Goal: Task Accomplishment & Management: Manage account settings

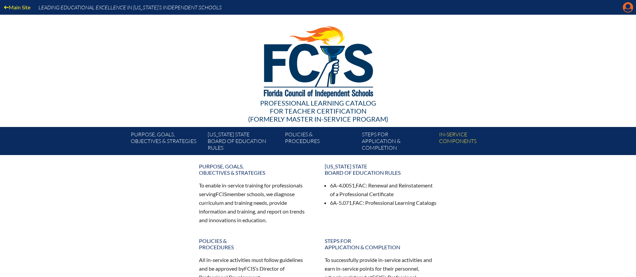
click at [628, 8] on icon "Manage account" at bounding box center [627, 7] width 11 height 11
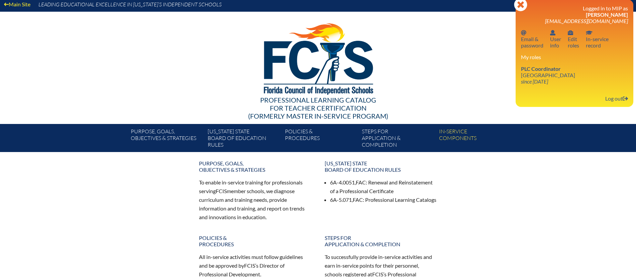
scroll to position [4, 0]
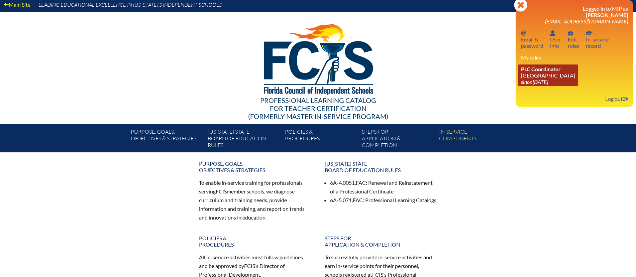
click at [532, 78] on link "PLC Coordinator Pine School since 2025 Feb 18" at bounding box center [547, 76] width 59 height 22
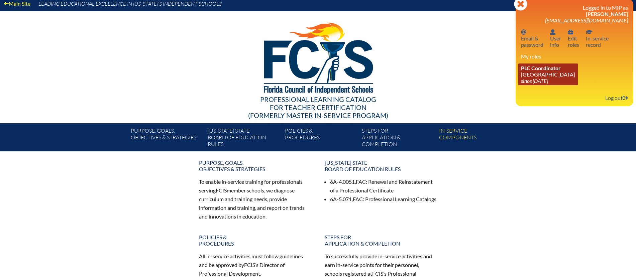
scroll to position [4, 0]
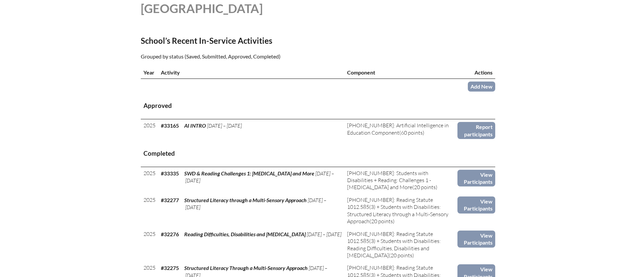
scroll to position [192, 0]
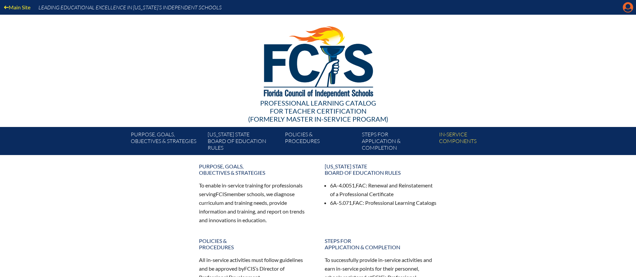
click at [626, 8] on icon at bounding box center [628, 7] width 10 height 10
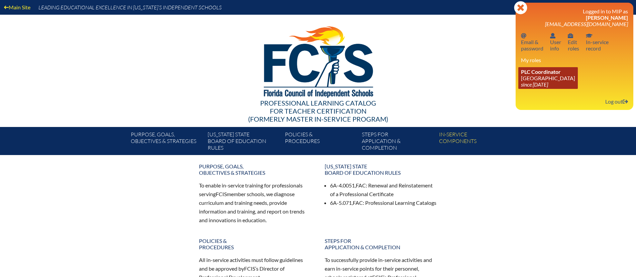
click at [532, 88] on link "PLC Coordinator Pine School since 2025 Feb 18" at bounding box center [547, 78] width 59 height 22
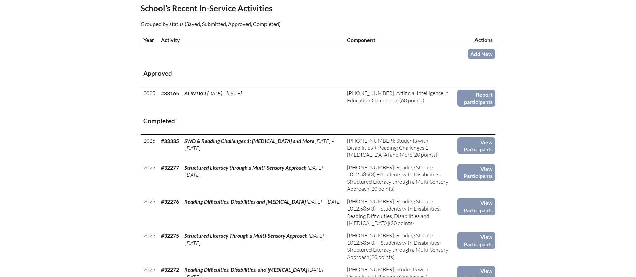
scroll to position [222, 0]
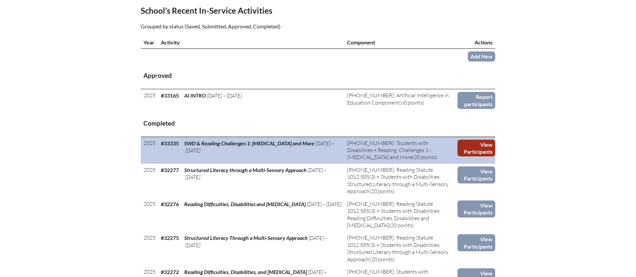
click at [480, 145] on link "View Participants" at bounding box center [476, 148] width 38 height 17
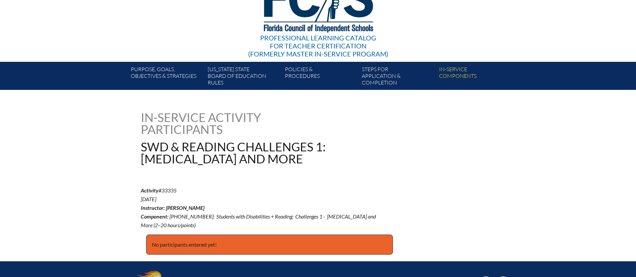
scroll to position [66, 0]
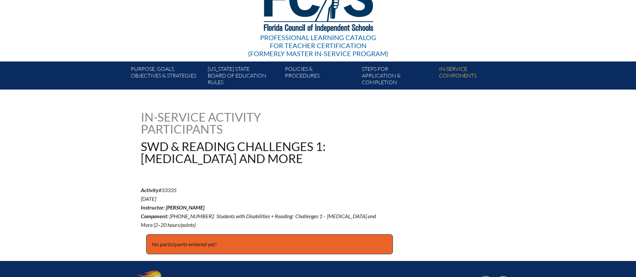
click at [192, 244] on p "No participants entered yet!" at bounding box center [269, 244] width 247 height 20
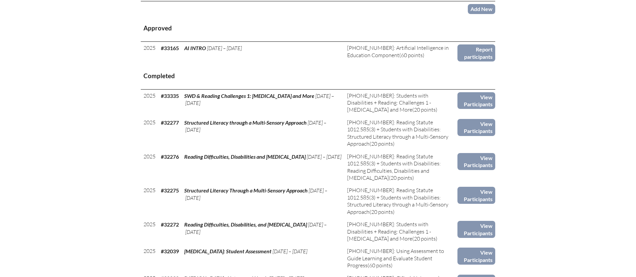
scroll to position [271, 0]
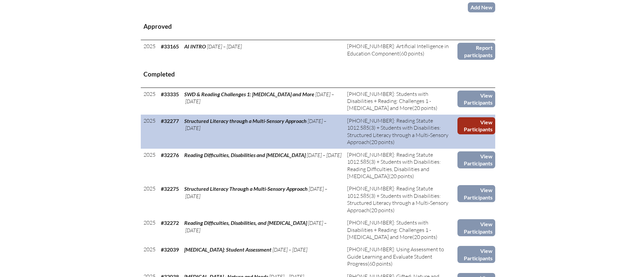
click at [478, 122] on link "View Participants" at bounding box center [476, 125] width 38 height 17
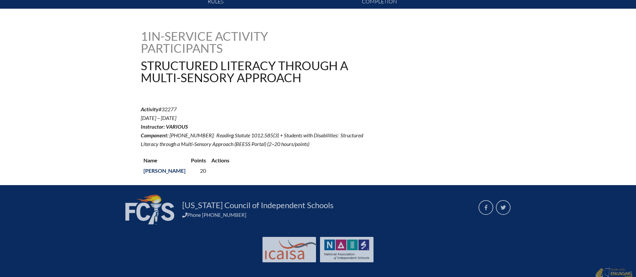
scroll to position [150, 0]
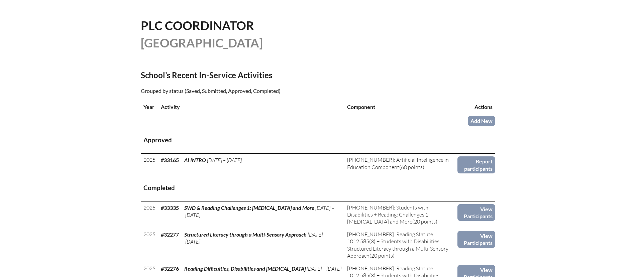
scroll to position [157, 0]
click at [483, 119] on link "Add New" at bounding box center [481, 121] width 27 height 10
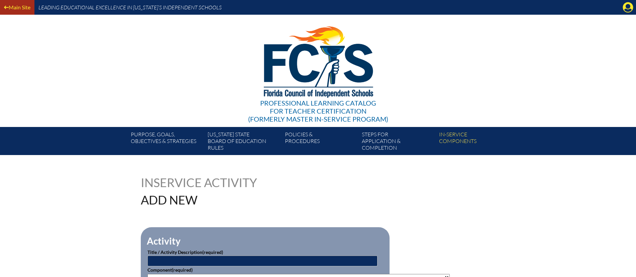
click at [5, 7] on icon at bounding box center [6, 7] width 5 height 3
click at [627, 9] on icon at bounding box center [628, 7] width 10 height 10
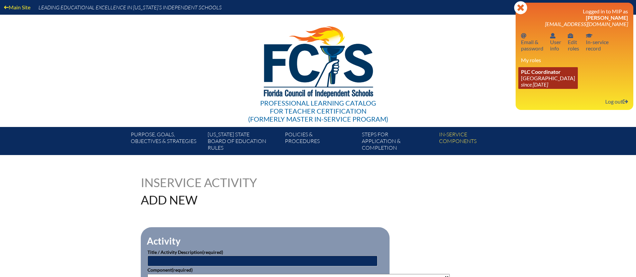
click at [530, 76] on link "PLC Coordinator [GEOGRAPHIC_DATA] since [DATE]" at bounding box center [547, 78] width 59 height 22
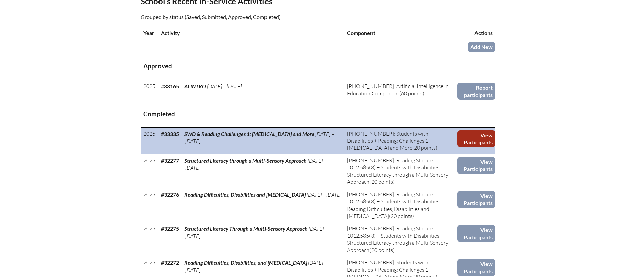
scroll to position [230, 0]
click at [472, 139] on link "View Participants" at bounding box center [476, 139] width 38 height 17
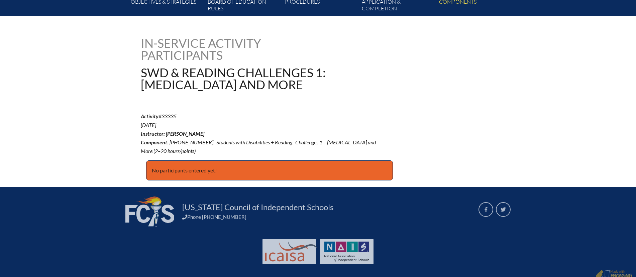
scroll to position [145, 0]
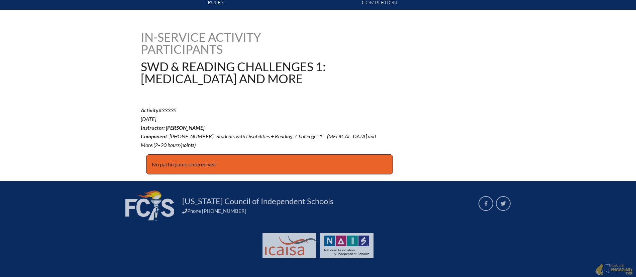
click at [184, 160] on p "No participants entered yet!" at bounding box center [269, 164] width 247 height 20
click at [157, 156] on p "No participants entered yet!" at bounding box center [269, 164] width 247 height 20
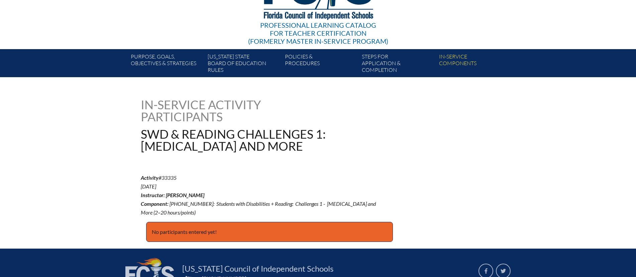
scroll to position [74, 0]
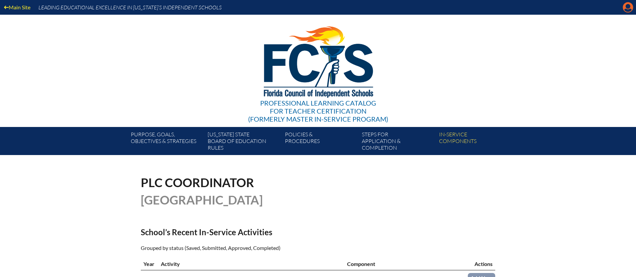
click at [628, 8] on icon at bounding box center [628, 7] width 10 height 10
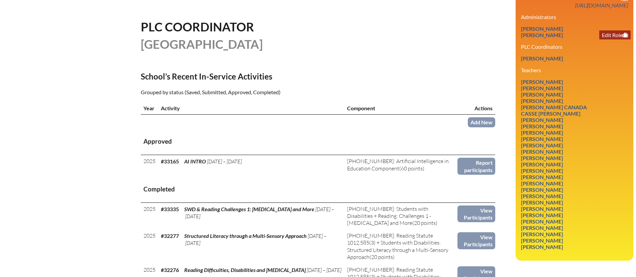
scroll to position [155, 0]
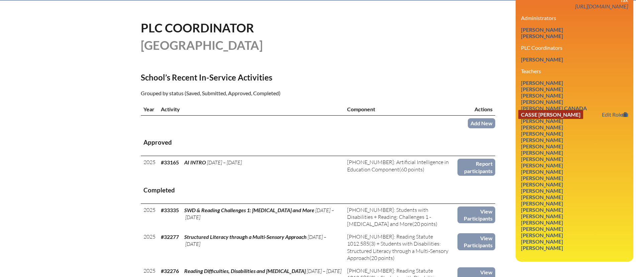
click at [547, 110] on link "Casse Erin Carling" at bounding box center [550, 114] width 65 height 9
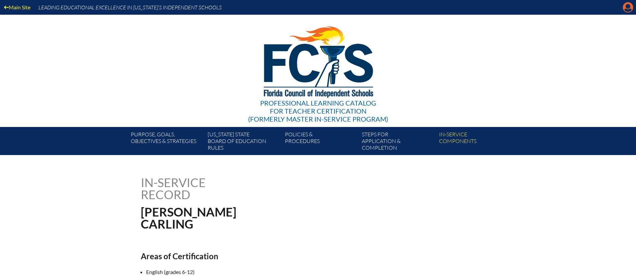
click at [628, 9] on icon "Manage account" at bounding box center [627, 7] width 11 height 11
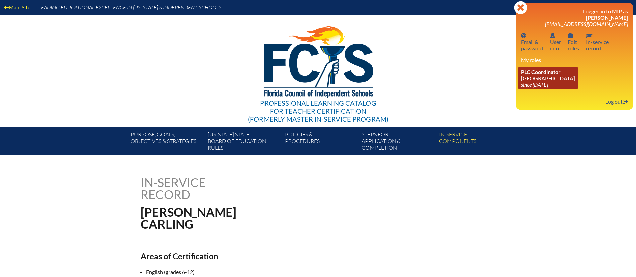
click at [534, 85] on icon "since [DATE]" at bounding box center [534, 84] width 27 height 6
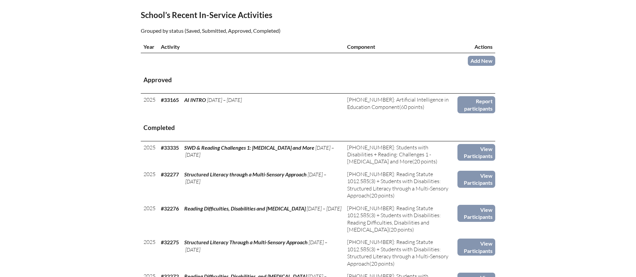
scroll to position [218, 0]
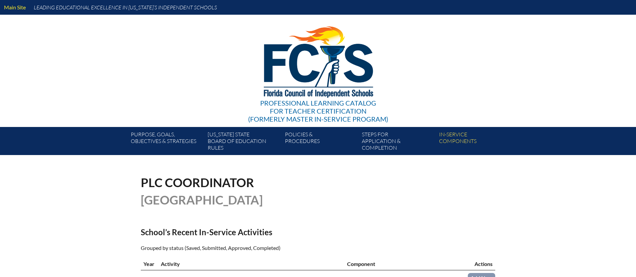
scroll to position [218, 0]
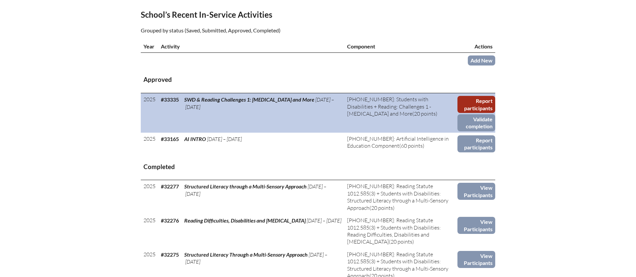
click at [481, 103] on link "Report participants" at bounding box center [476, 104] width 38 height 17
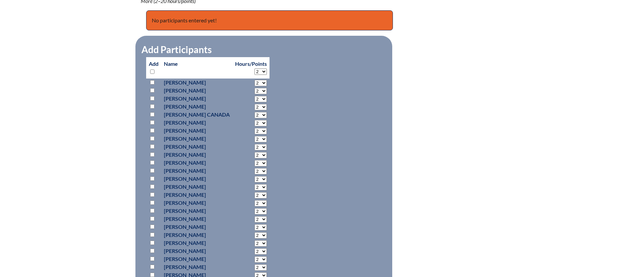
scroll to position [290, 0]
click at [152, 122] on input "checkbox" at bounding box center [152, 122] width 4 height 4
checkbox input "true"
click at [261, 122] on select "2 3 4 5 6 7 8 9 10 11 12 13 14 15 16 17 18 19 20 0" at bounding box center [260, 123] width 12 height 6
select select "20"
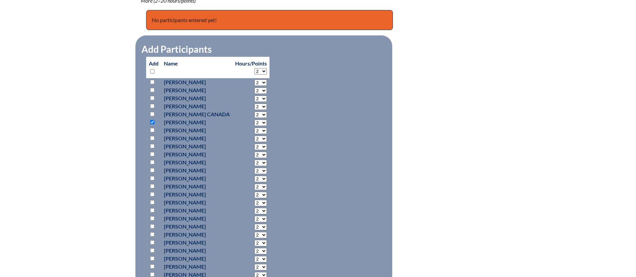
click at [254, 120] on select "2 3 4 5 6 7 8 9 10 11 12 13 14 15 16 17 18 19 20 0" at bounding box center [260, 123] width 12 height 6
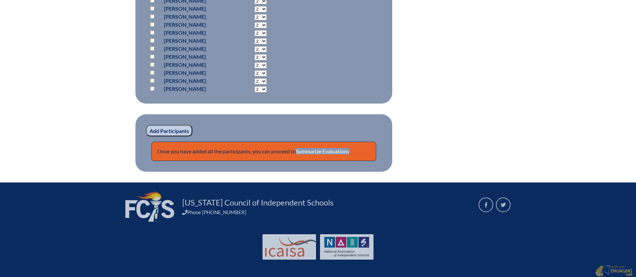
scroll to position [525, 0]
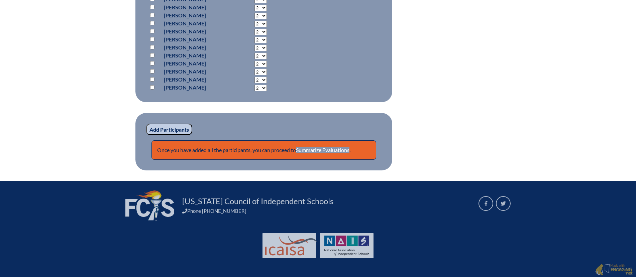
click at [164, 128] on input "Add Participants" at bounding box center [169, 129] width 46 height 11
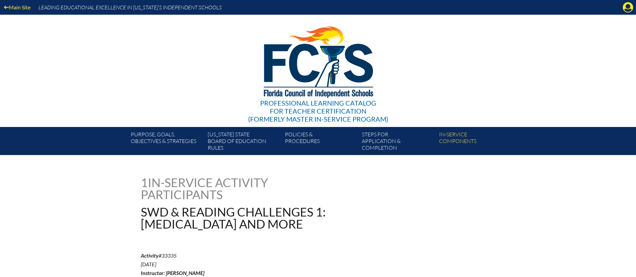
scroll to position [553, 0]
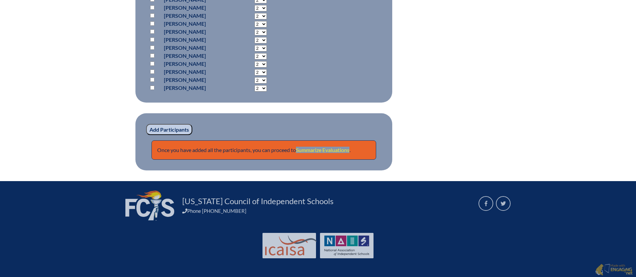
click at [323, 149] on link "Summarize Evaluations" at bounding box center [322, 150] width 53 height 6
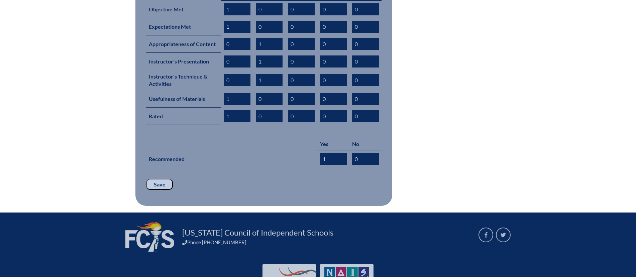
scroll to position [344, 0]
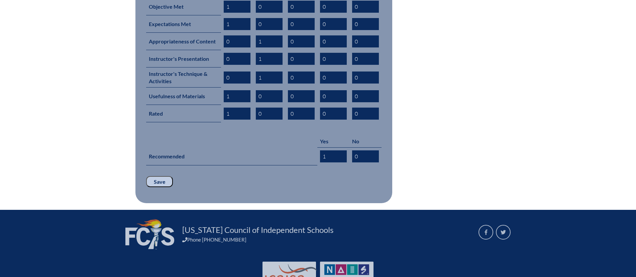
click at [157, 176] on input "Save" at bounding box center [159, 181] width 27 height 11
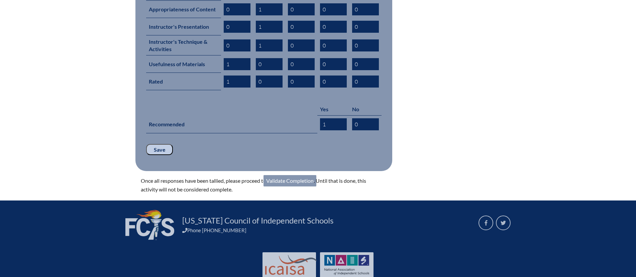
scroll to position [384, 0]
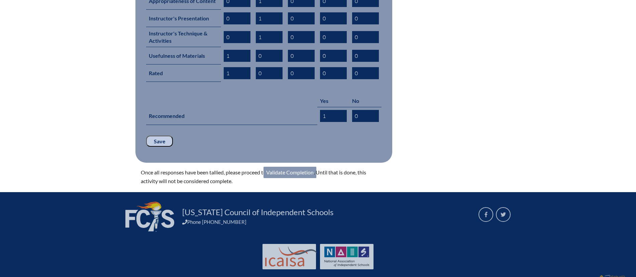
click at [293, 167] on link "Validate Completion" at bounding box center [289, 172] width 53 height 11
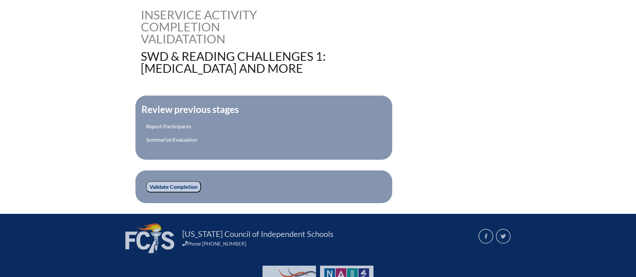
scroll to position [168, 0]
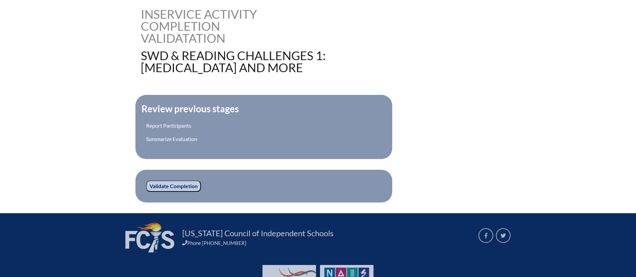
click at [172, 183] on input "Validate Completion" at bounding box center [173, 185] width 55 height 11
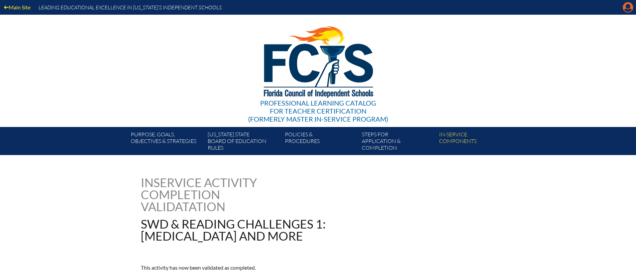
click at [627, 8] on icon "Manage account" at bounding box center [627, 7] width 11 height 11
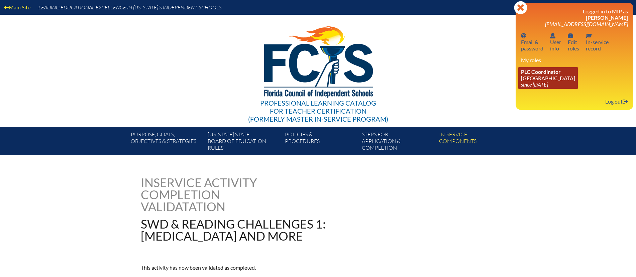
click at [546, 74] on span "PLC Coordinator" at bounding box center [541, 72] width 40 height 6
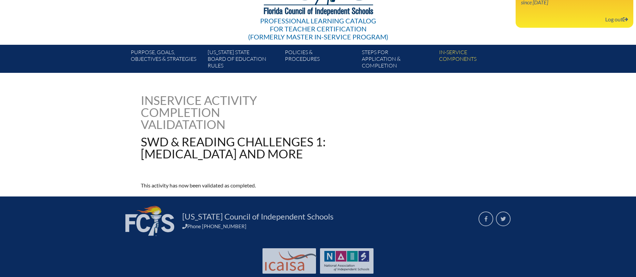
scroll to position [98, 0]
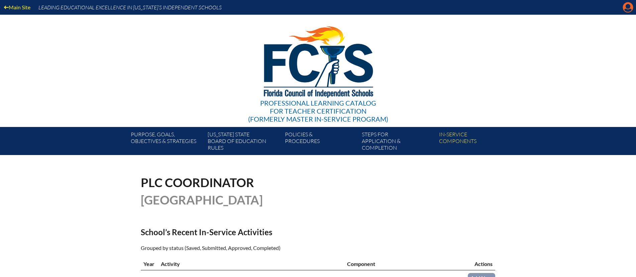
click at [623, 8] on icon at bounding box center [628, 7] width 10 height 10
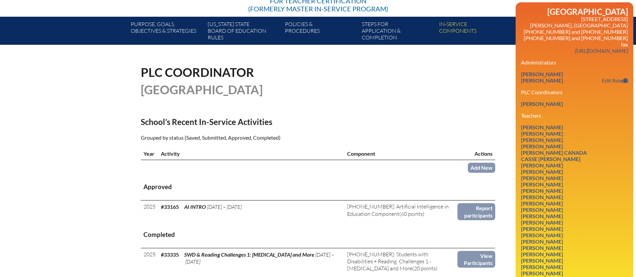
scroll to position [111, 0]
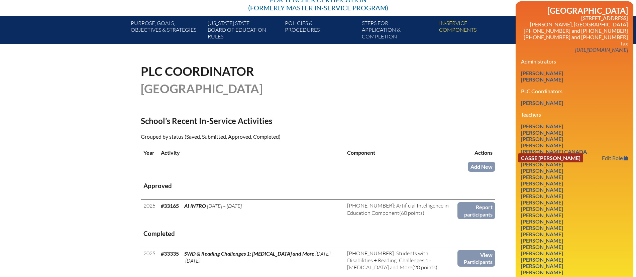
click at [537, 153] on link "Casse [PERSON_NAME]" at bounding box center [550, 157] width 65 height 9
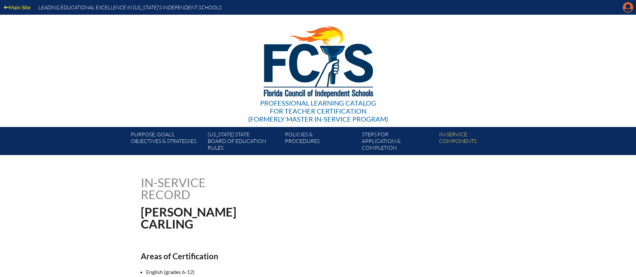
click at [626, 10] on icon "Manage account" at bounding box center [627, 7] width 11 height 11
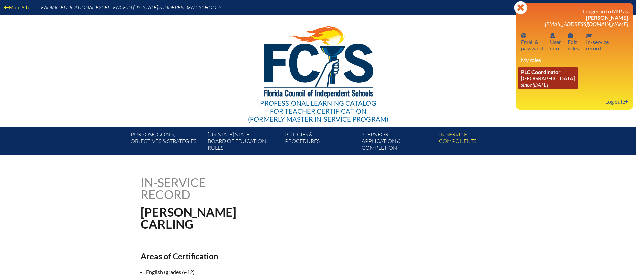
click at [541, 82] on icon "since [DATE]" at bounding box center [534, 84] width 27 height 6
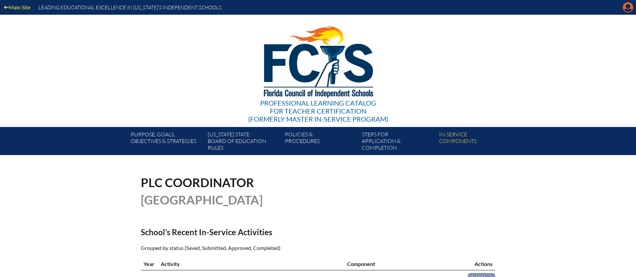
click at [630, 10] on icon "Manage account" at bounding box center [627, 7] width 11 height 11
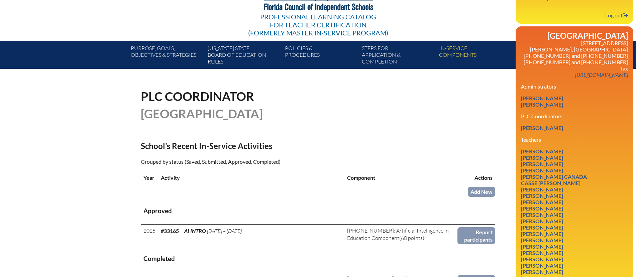
scroll to position [91, 0]
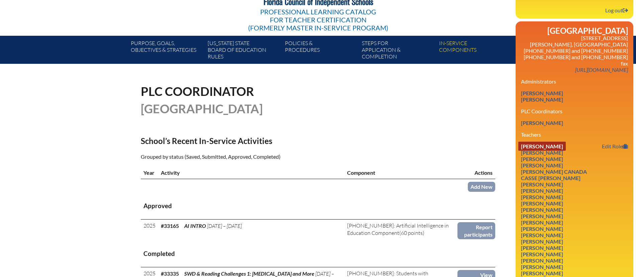
click at [534, 142] on link "Megan Alvarado" at bounding box center [541, 146] width 47 height 9
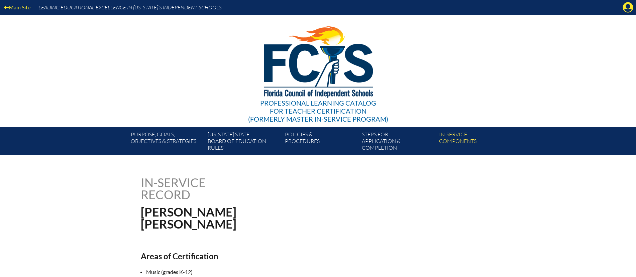
scroll to position [5, 0]
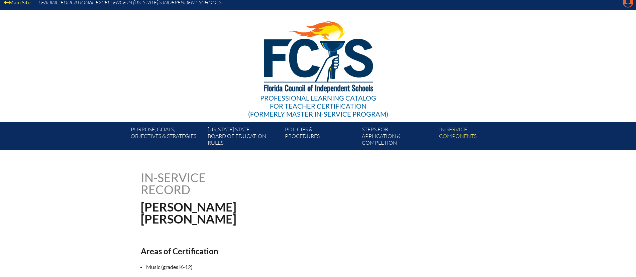
click at [628, 6] on icon "Manage account" at bounding box center [627, 2] width 11 height 11
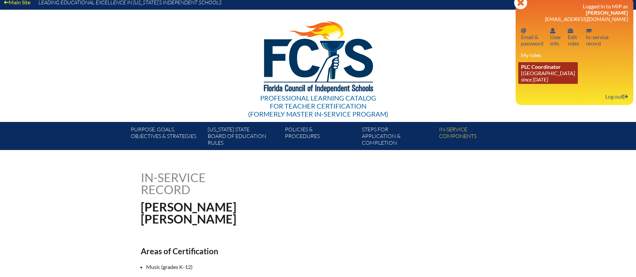
click at [548, 74] on link "PLC Coordinator [GEOGRAPHIC_DATA] since [DATE]" at bounding box center [547, 73] width 59 height 22
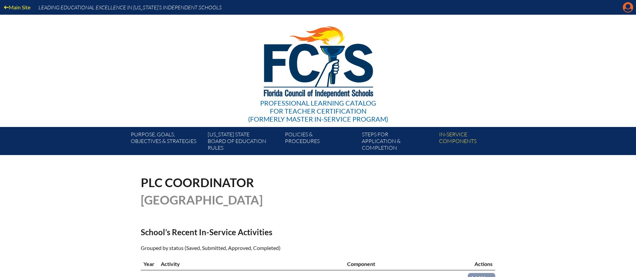
click at [628, 10] on icon "Manage account" at bounding box center [627, 7] width 11 height 11
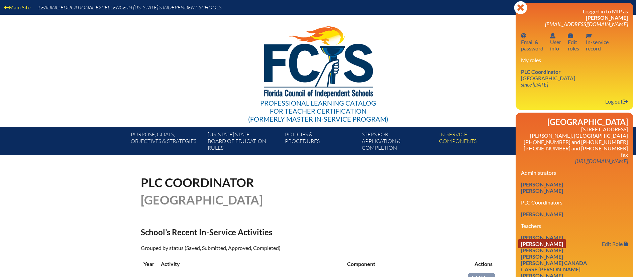
click at [546, 239] on link "Joan Bauman" at bounding box center [541, 243] width 47 height 9
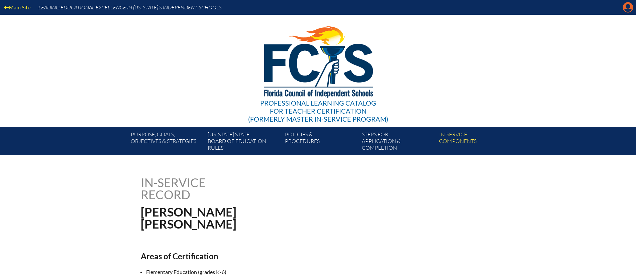
click at [625, 9] on icon "Manage account" at bounding box center [627, 7] width 11 height 11
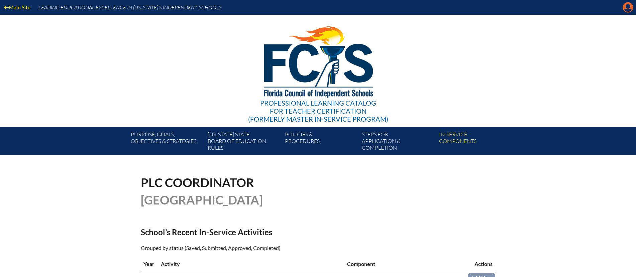
click at [628, 10] on icon "Manage account" at bounding box center [627, 7] width 11 height 11
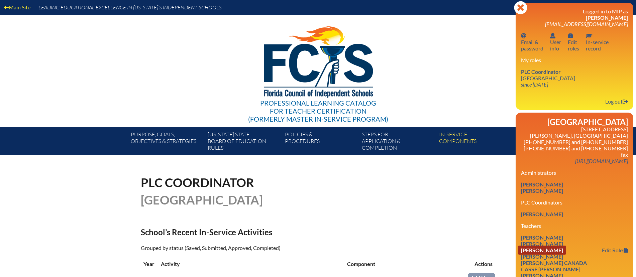
click at [543, 246] on link "[PERSON_NAME]" at bounding box center [541, 250] width 47 height 9
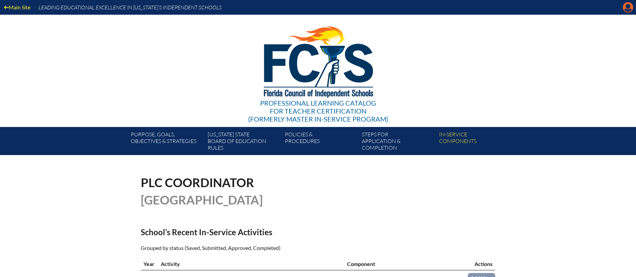
click at [627, 9] on icon "Manage account" at bounding box center [627, 7] width 11 height 11
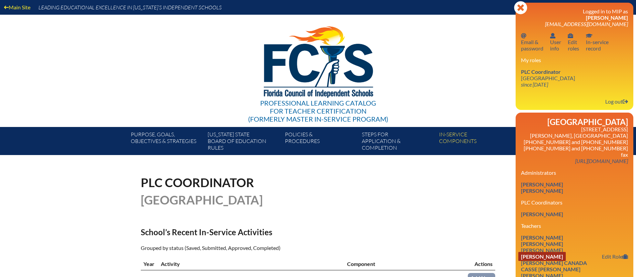
click at [561, 252] on link "[PERSON_NAME]" at bounding box center [541, 256] width 47 height 9
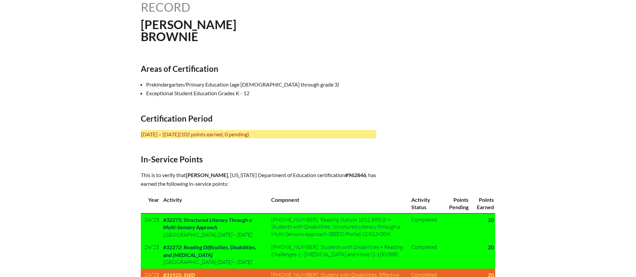
scroll to position [188, 0]
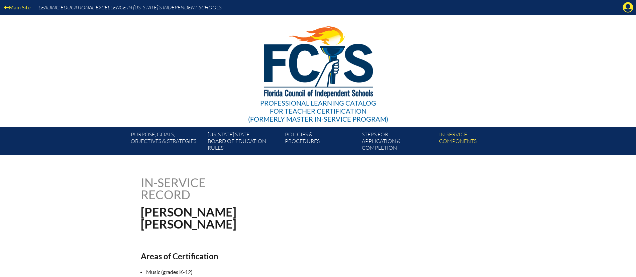
scroll to position [5, 0]
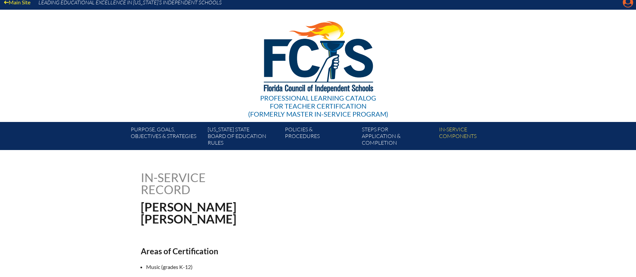
click at [628, 5] on icon "Manage account" at bounding box center [627, 2] width 11 height 11
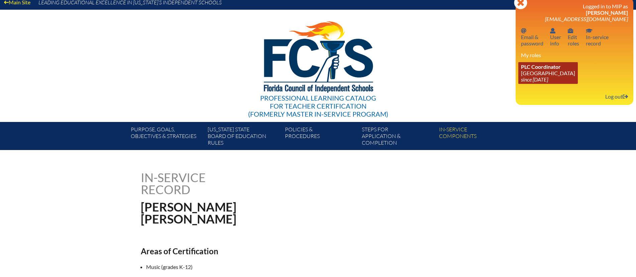
click at [538, 77] on icon "since [DATE]" at bounding box center [534, 79] width 27 height 6
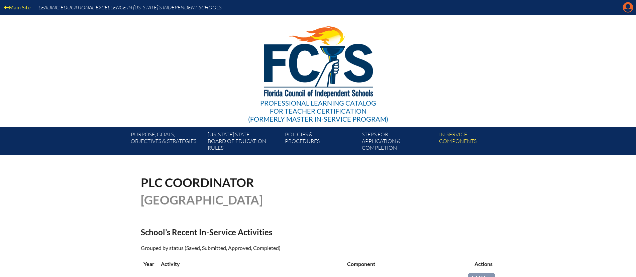
click at [627, 10] on icon "Manage account" at bounding box center [627, 7] width 11 height 11
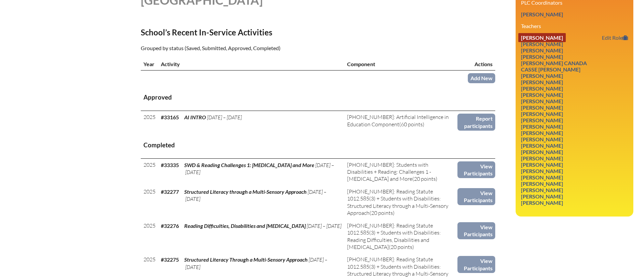
scroll to position [201, 0]
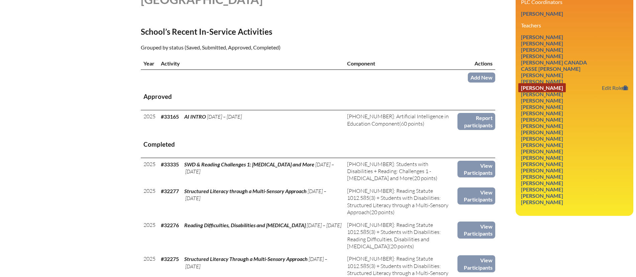
click at [532, 83] on link "Bryn Congero" at bounding box center [541, 87] width 47 height 9
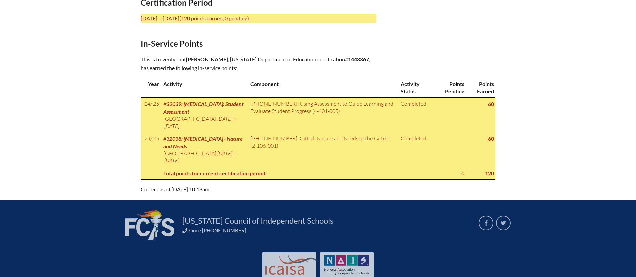
scroll to position [280, 0]
